Goal: Transaction & Acquisition: Download file/media

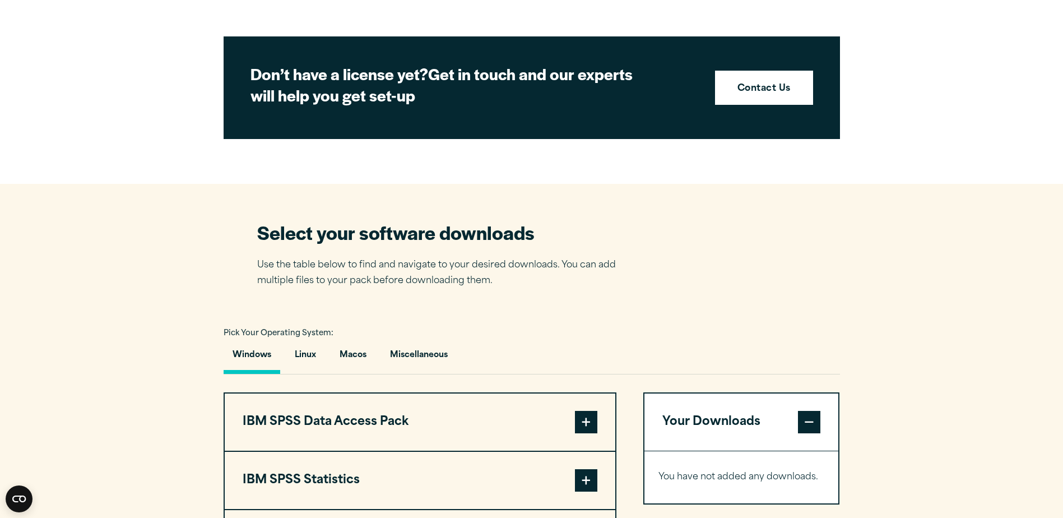
scroll to position [616, 0]
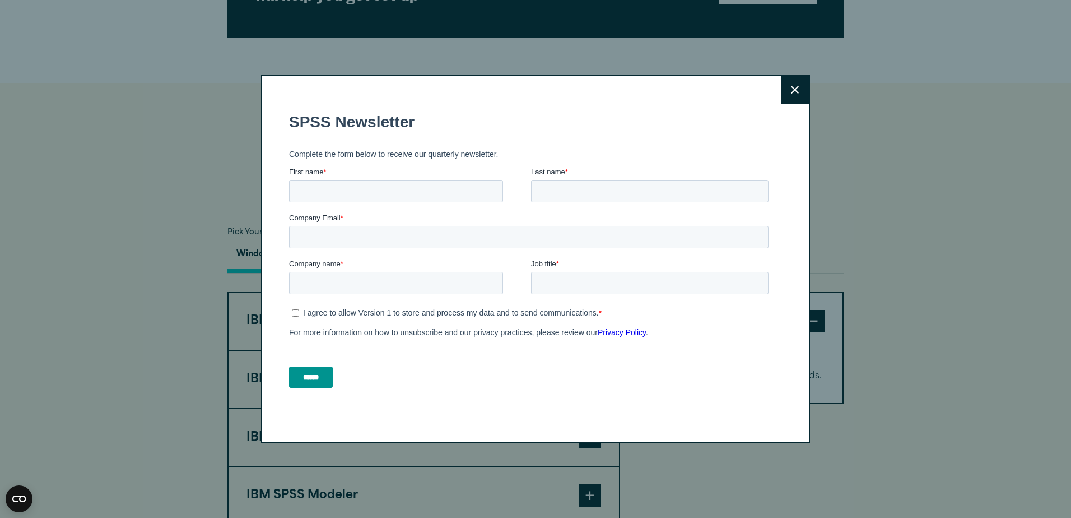
click at [792, 92] on icon at bounding box center [795, 90] width 8 height 8
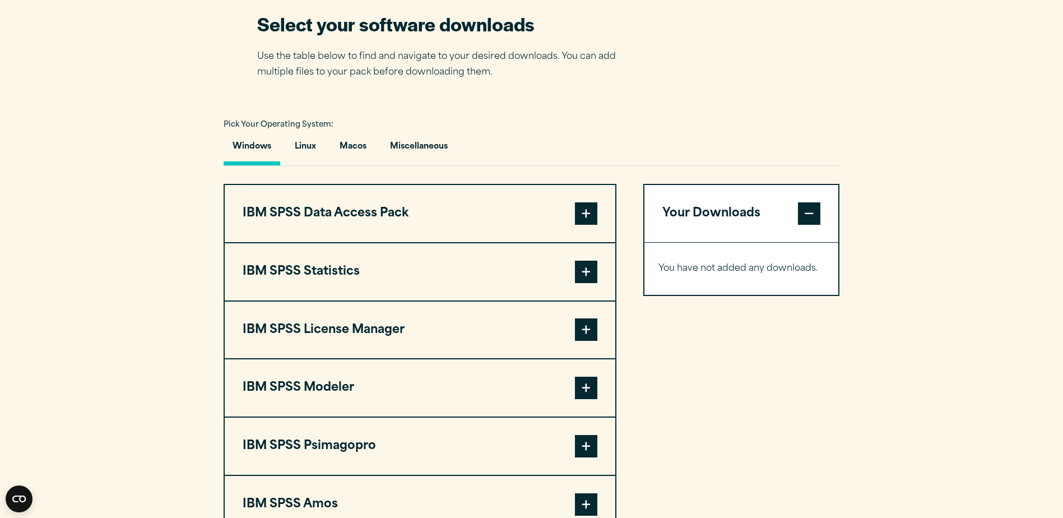
scroll to position [728, 0]
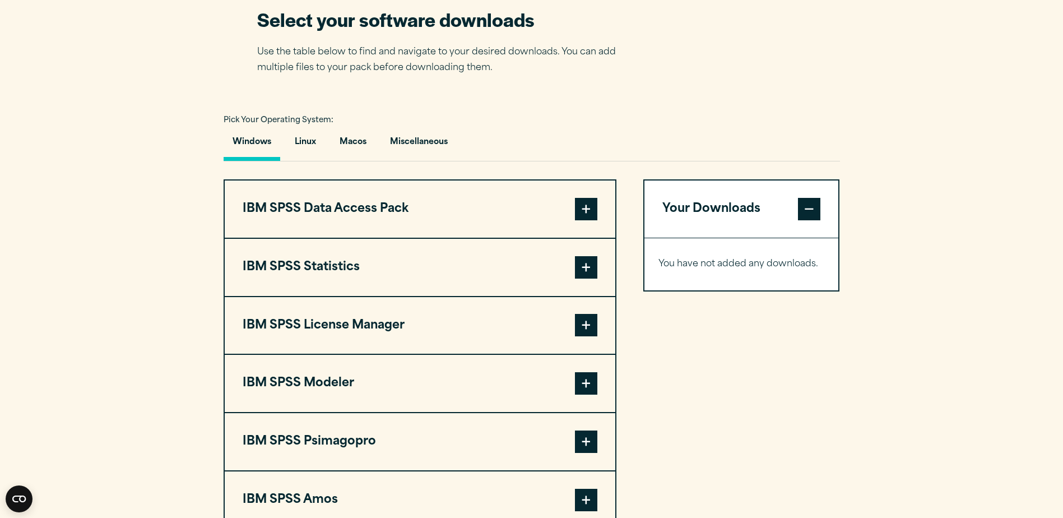
click at [588, 271] on span at bounding box center [586, 267] width 22 height 22
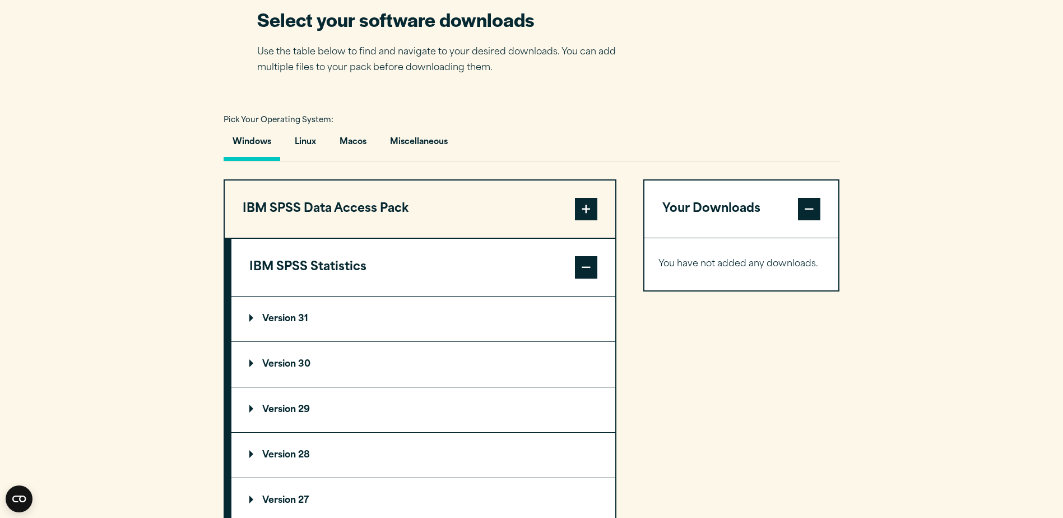
click at [253, 363] on p "Version 30" at bounding box center [279, 364] width 61 height 9
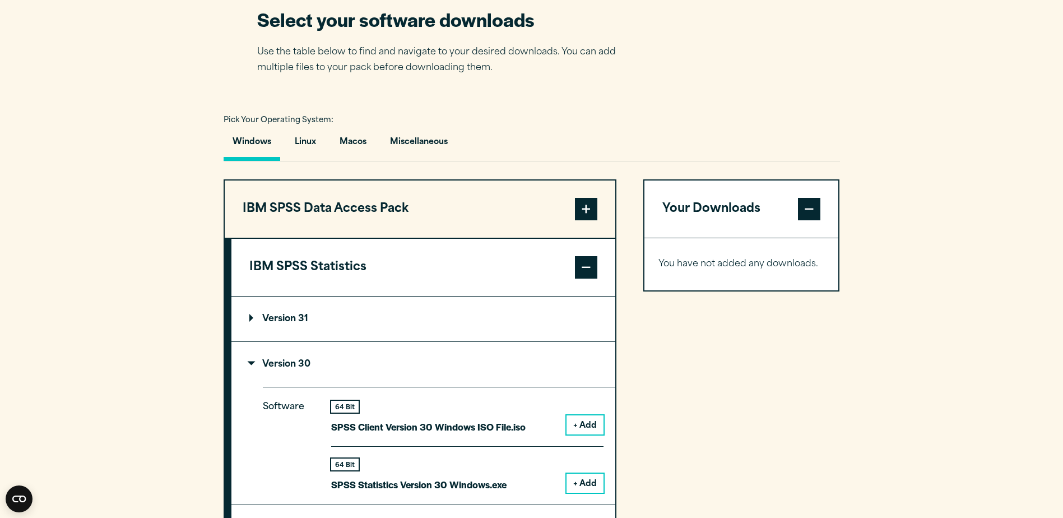
click at [589, 481] on button "+ Add" at bounding box center [584, 482] width 37 height 19
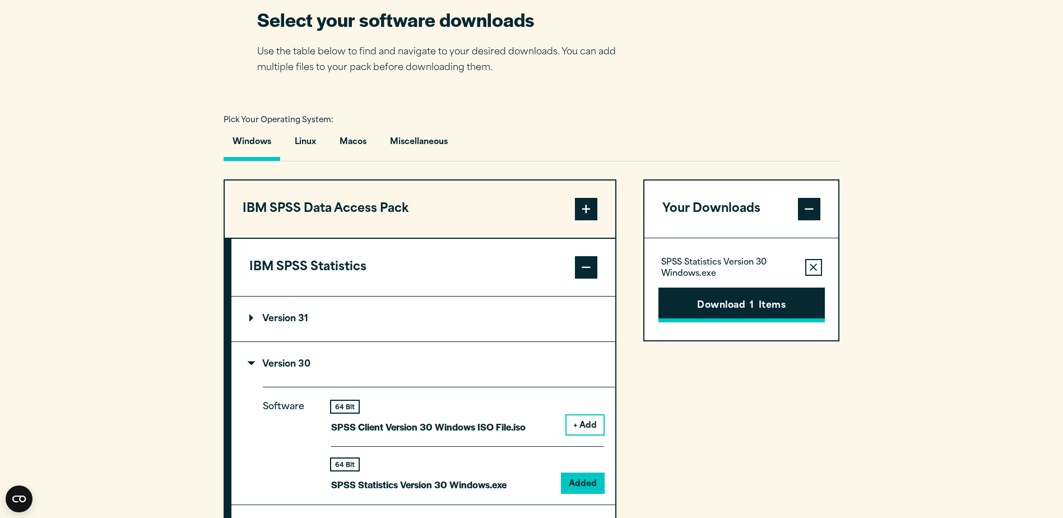
click at [729, 313] on button "Download 1 Items" at bounding box center [741, 304] width 166 height 35
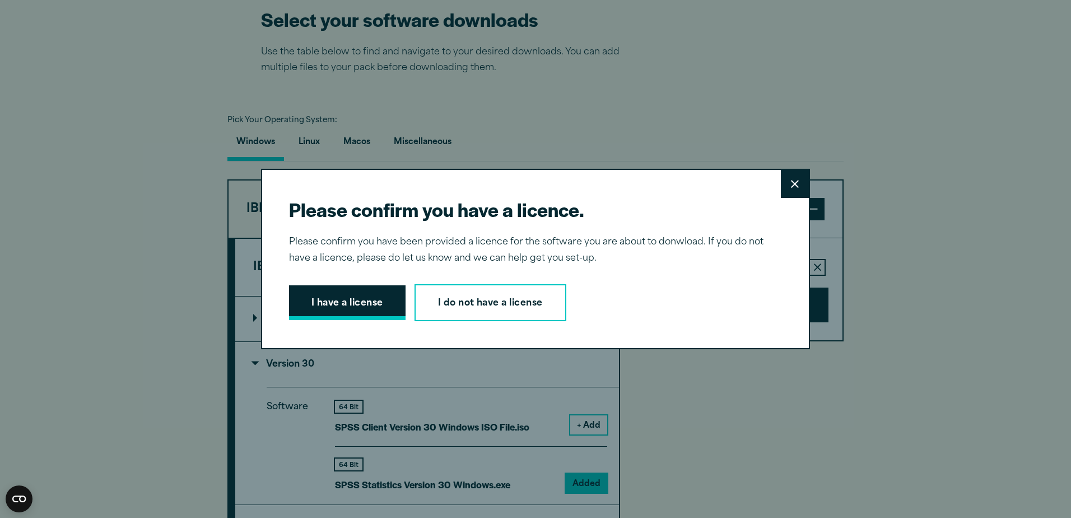
click at [314, 298] on button "I have a license" at bounding box center [347, 302] width 117 height 35
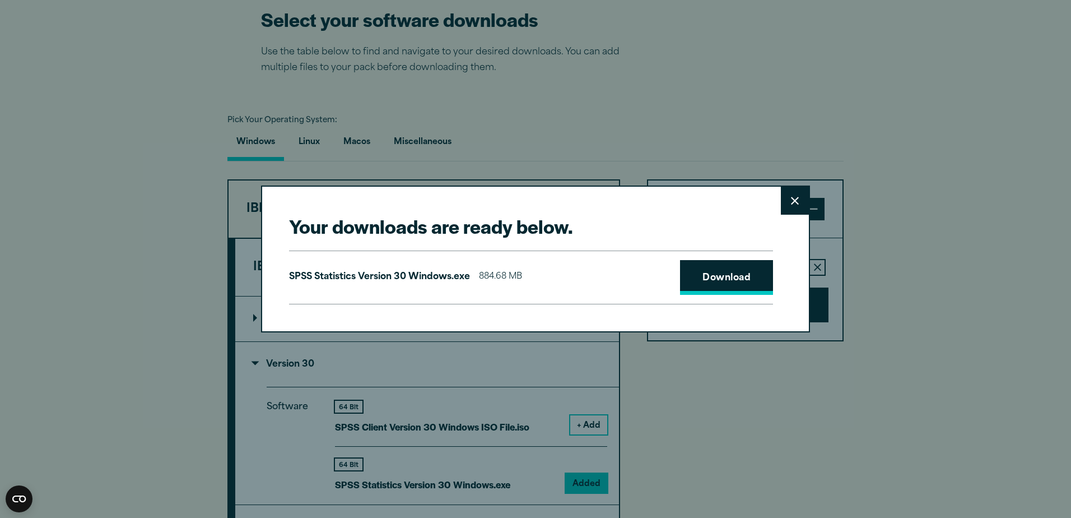
click at [731, 280] on link "Download" at bounding box center [726, 277] width 93 height 35
click at [795, 210] on button "Close" at bounding box center [795, 201] width 28 height 28
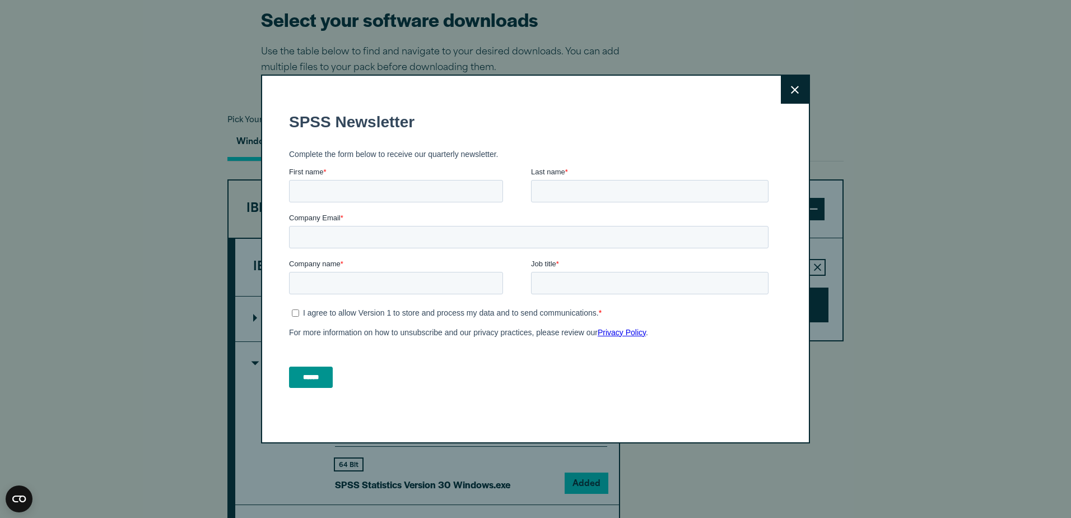
click at [754, 58] on div "Close" at bounding box center [535, 259] width 1071 height 518
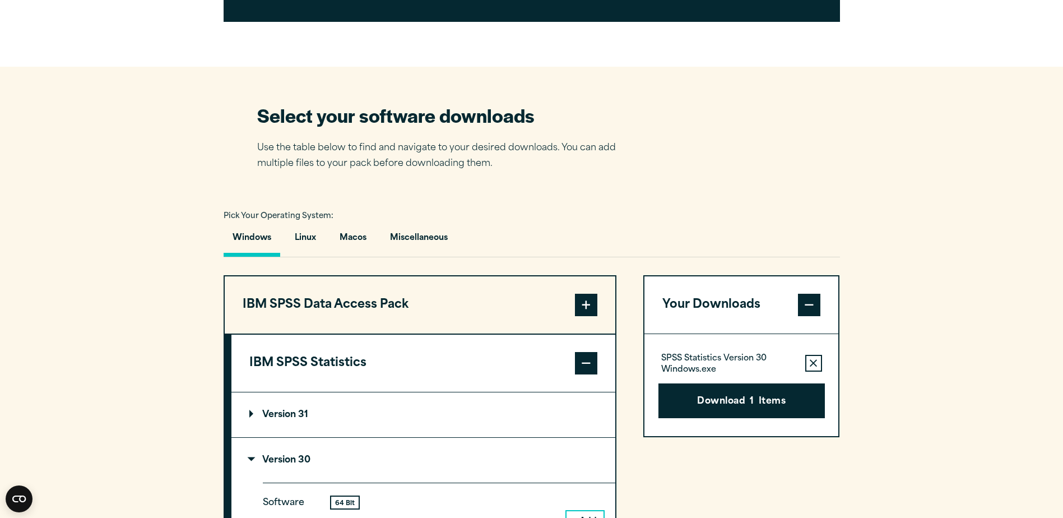
scroll to position [616, 0]
